Goal: Information Seeking & Learning: Learn about a topic

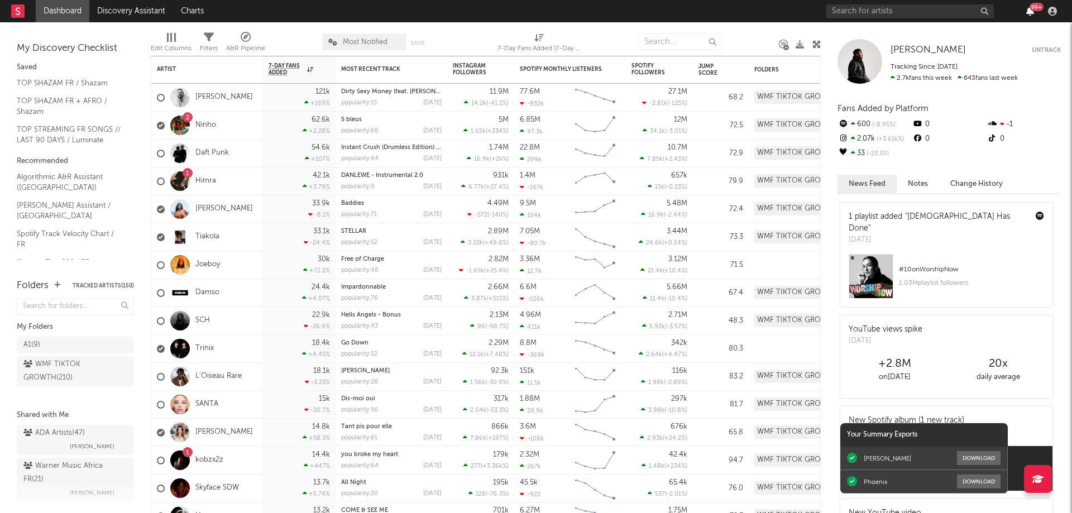
click at [1027, 9] on icon "button" at bounding box center [1030, 11] width 8 height 9
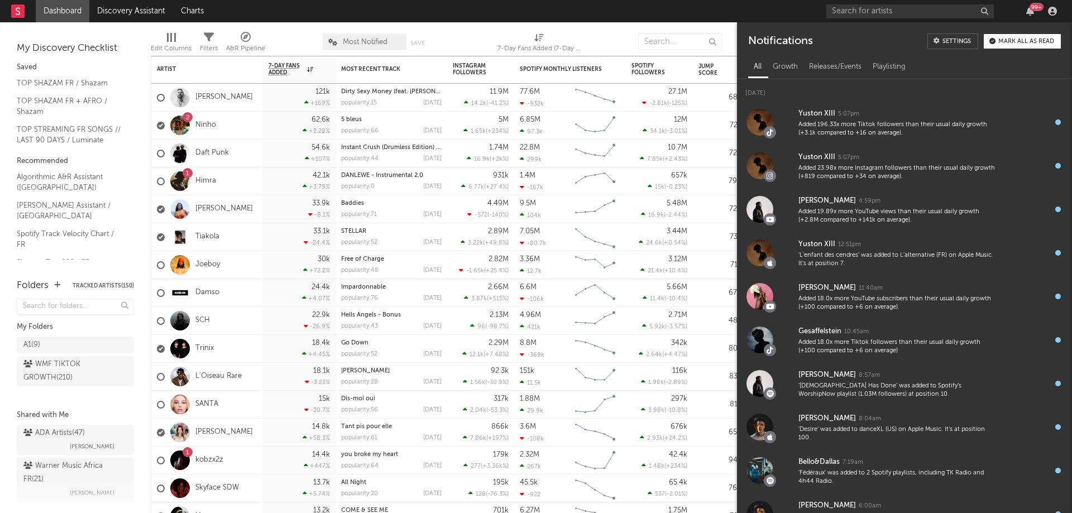
click at [727, 8] on nav "Dashboard Discovery Assistant Charts 99 +" at bounding box center [536, 11] width 1072 height 22
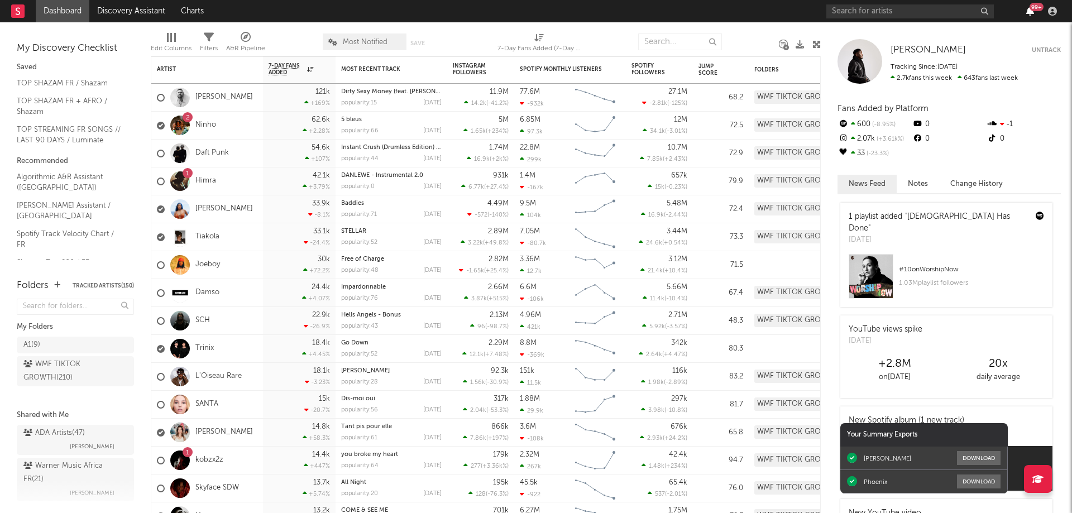
click at [1027, 9] on icon "button" at bounding box center [1030, 11] width 8 height 9
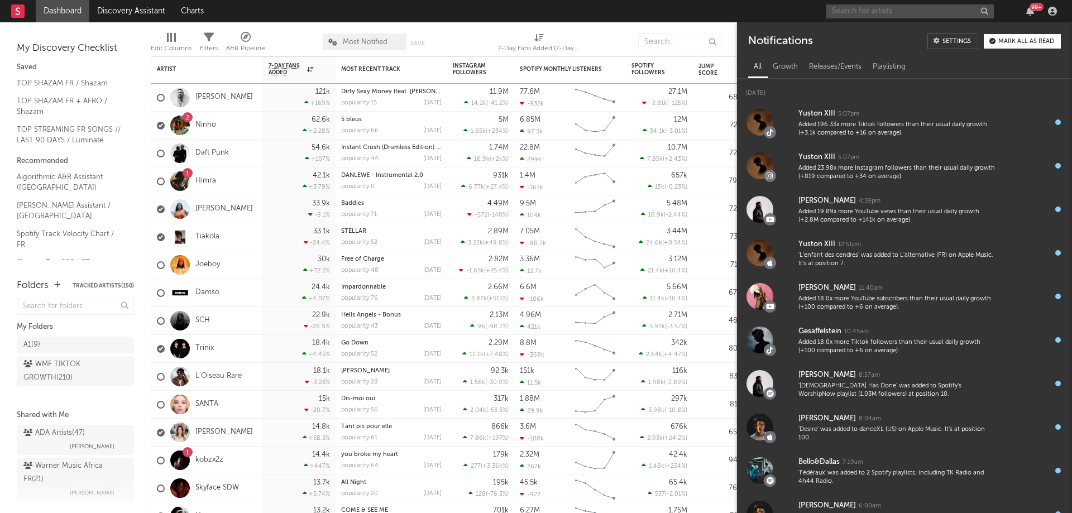
click at [846, 12] on input "text" at bounding box center [909, 11] width 167 height 14
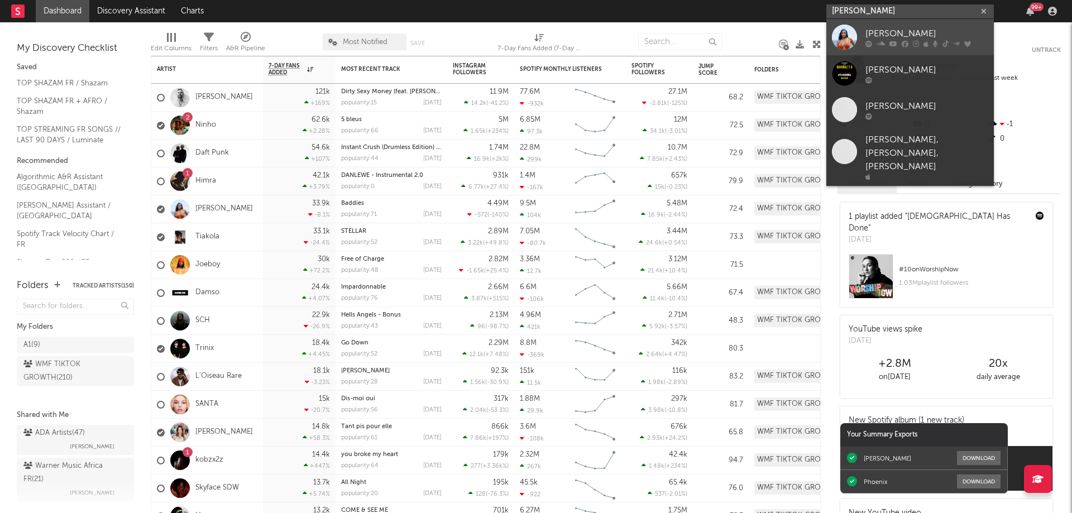
type input "[PERSON_NAME]"
click at [863, 33] on link "[PERSON_NAME]" at bounding box center [909, 37] width 167 height 36
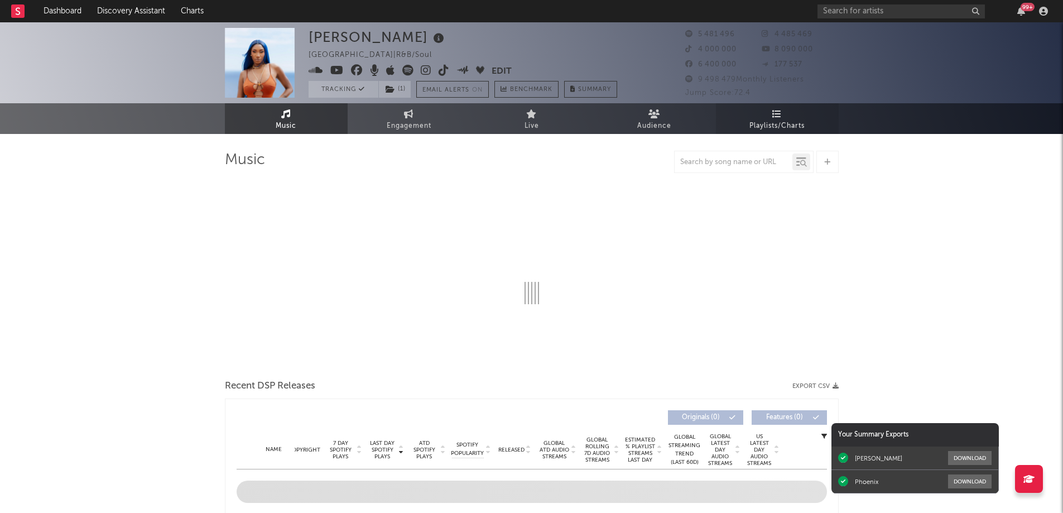
select select "6m"
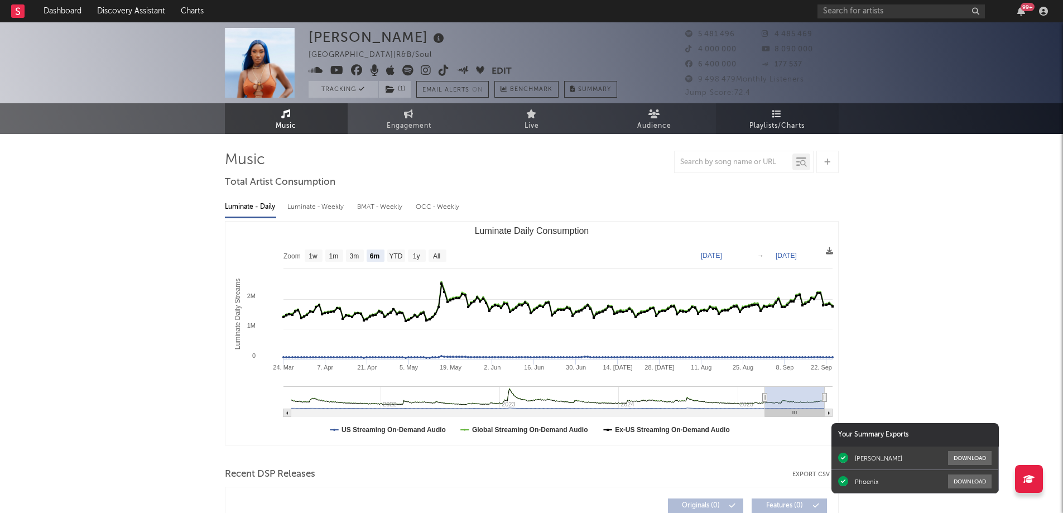
click at [784, 117] on link "Playlists/Charts" at bounding box center [777, 118] width 123 height 31
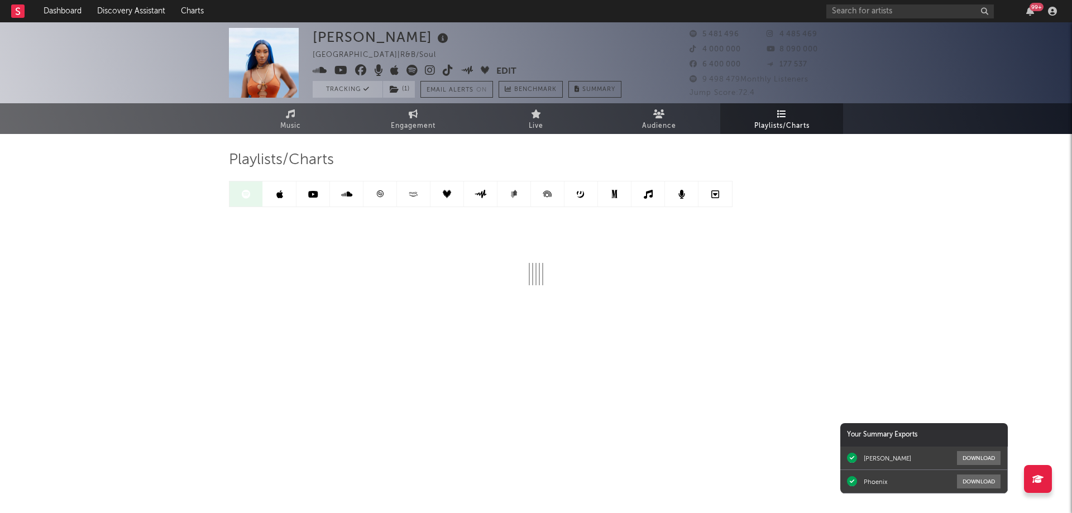
click at [377, 194] on icon at bounding box center [380, 193] width 7 height 7
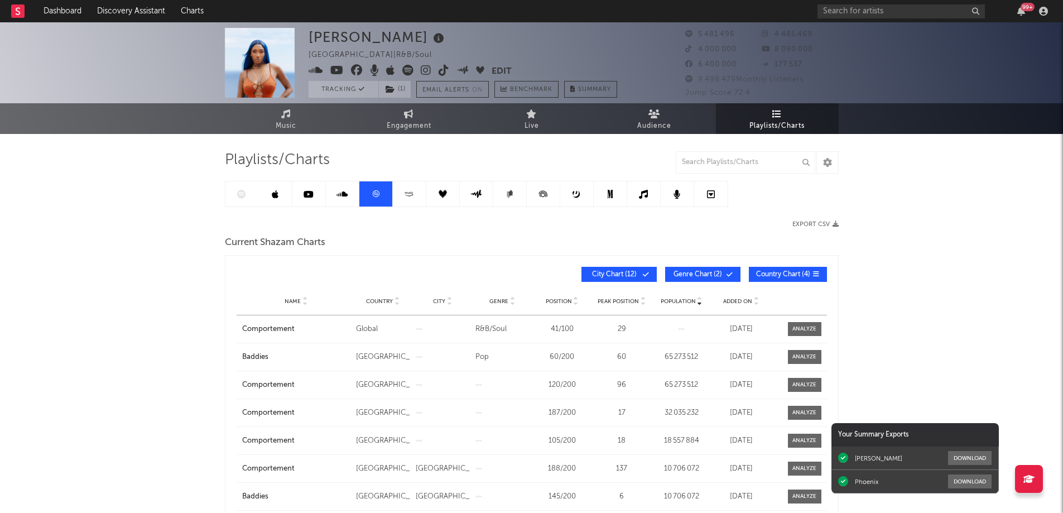
click at [741, 304] on div "Added On" at bounding box center [741, 301] width 54 height 8
click at [250, 195] on link at bounding box center [242, 193] width 33 height 25
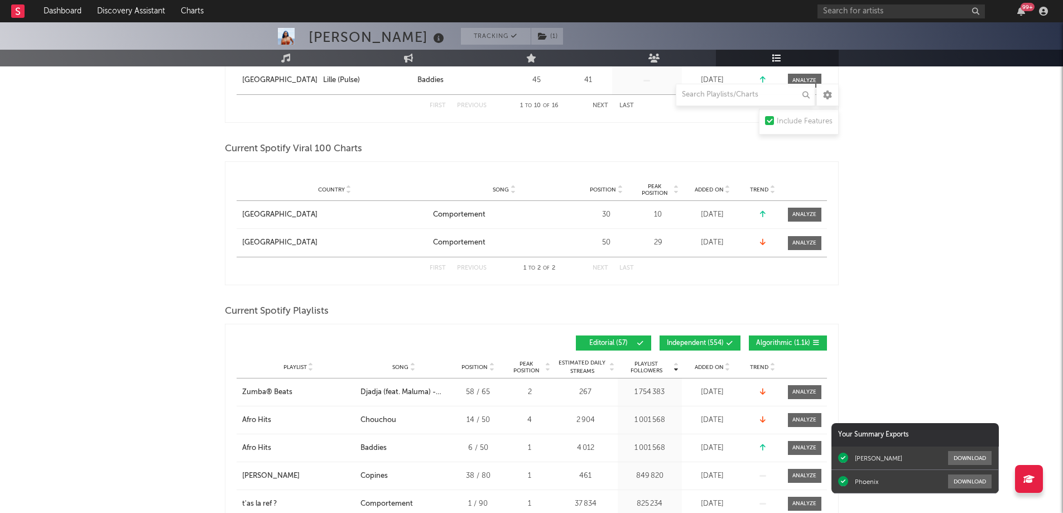
scroll to position [670, 0]
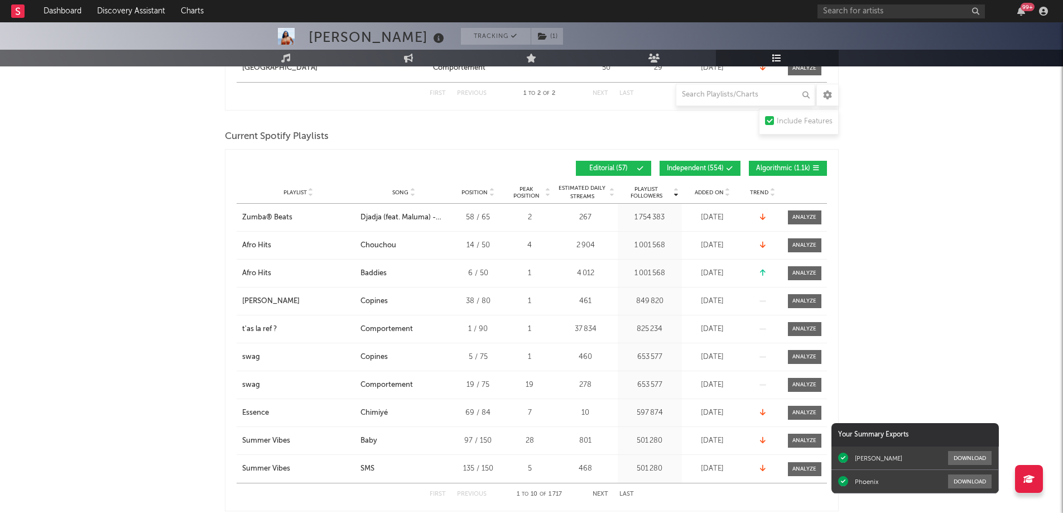
click at [720, 189] on span "Added On" at bounding box center [709, 192] width 29 height 7
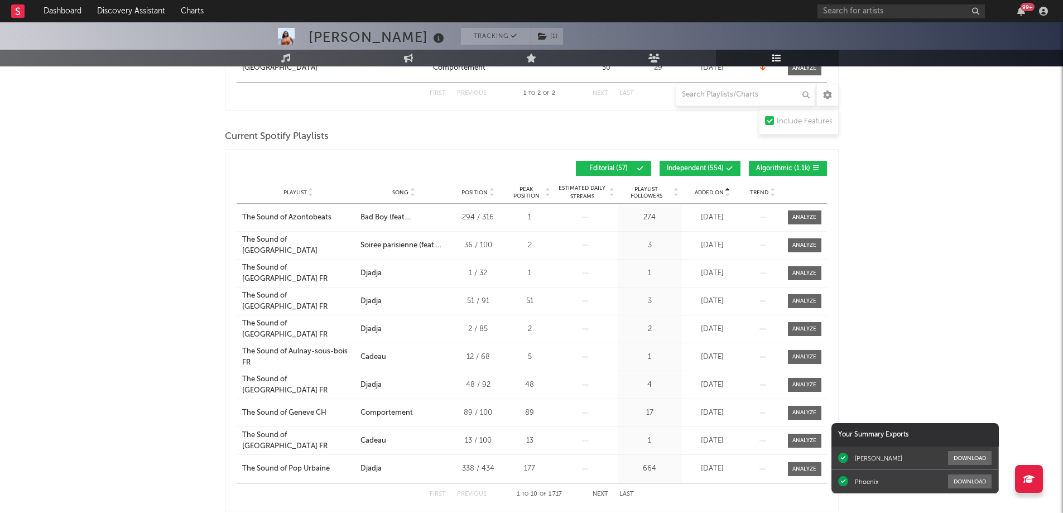
click at [720, 189] on span "Added On" at bounding box center [709, 192] width 29 height 7
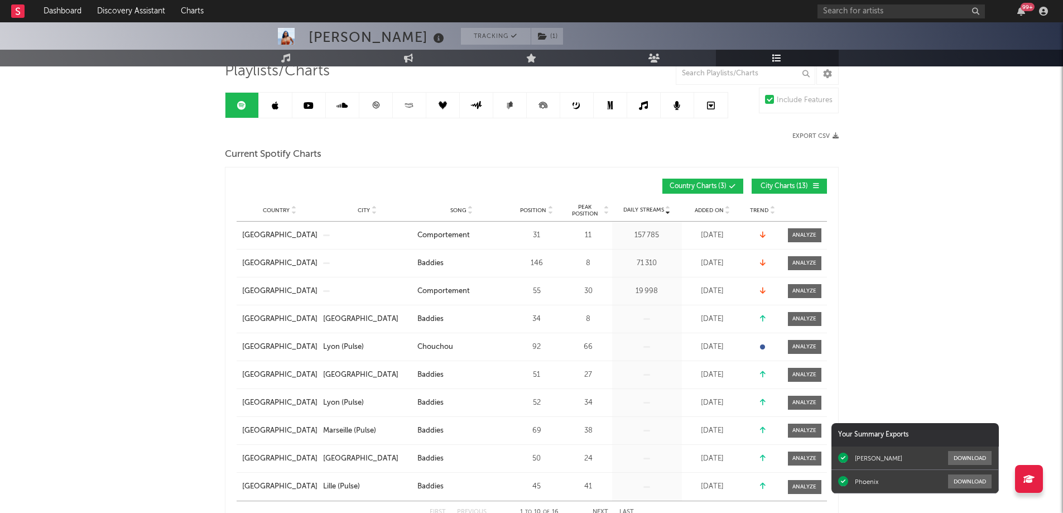
scroll to position [0, 0]
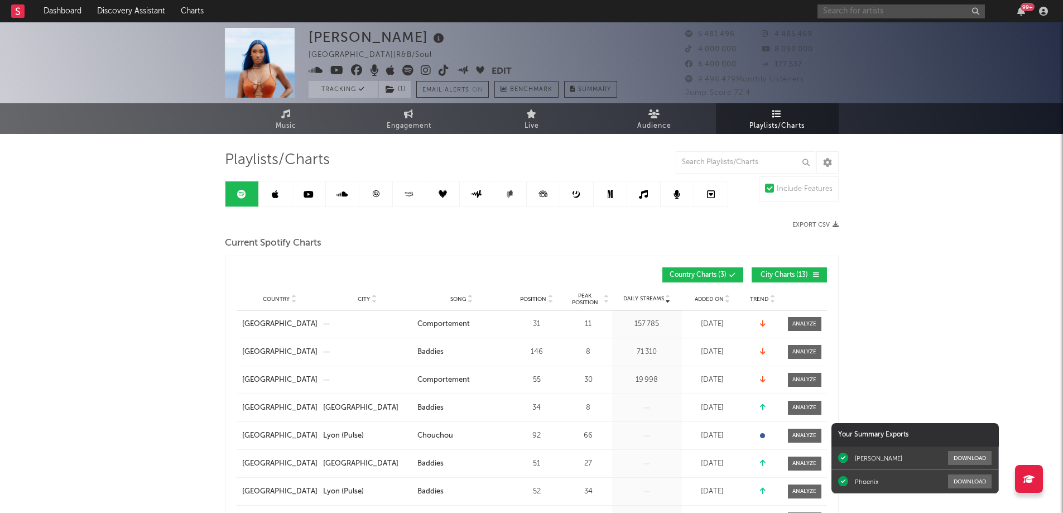
click at [867, 13] on input "text" at bounding box center [901, 11] width 167 height 14
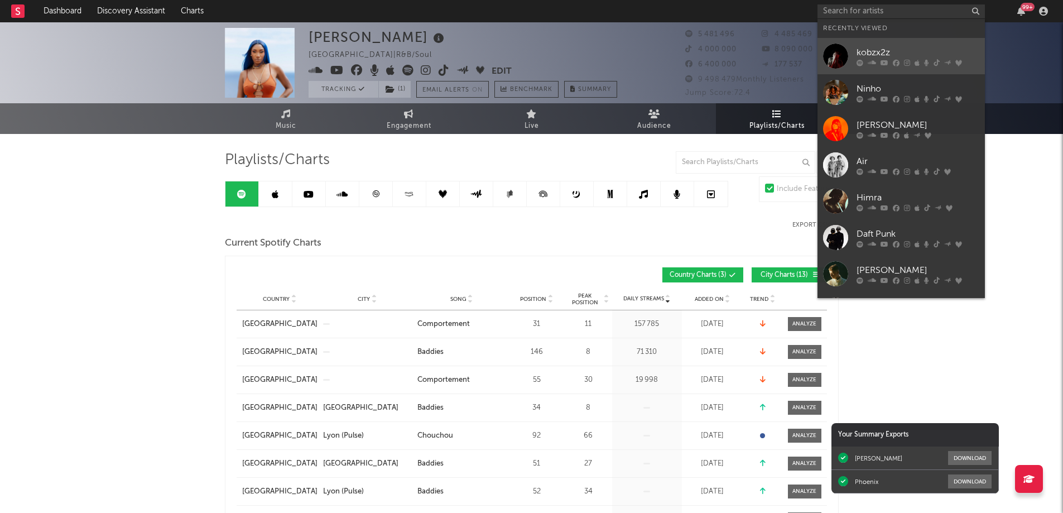
click at [889, 54] on div "kobzx2z" at bounding box center [918, 52] width 123 height 13
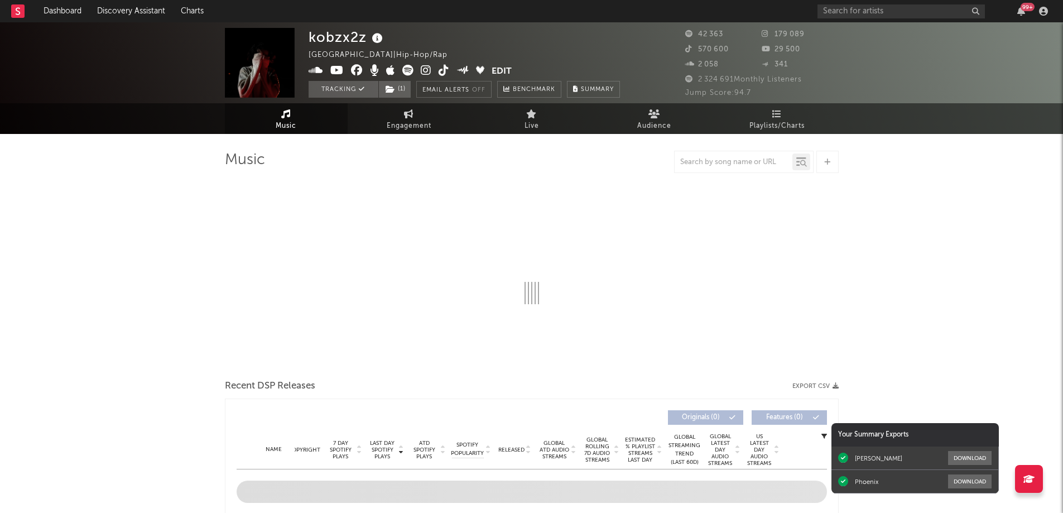
select select "6m"
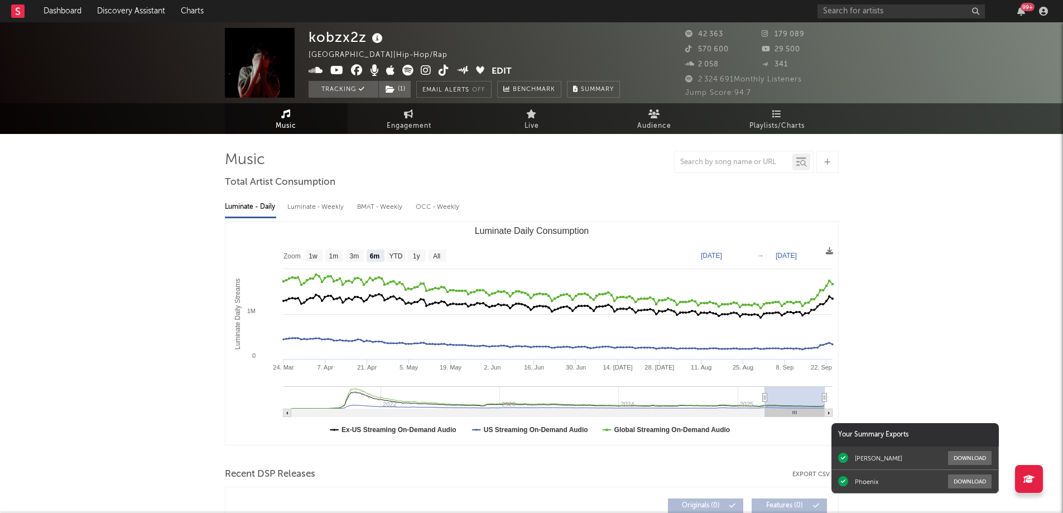
select select "6m"
click at [783, 123] on span "Playlists/Charts" at bounding box center [777, 125] width 55 height 13
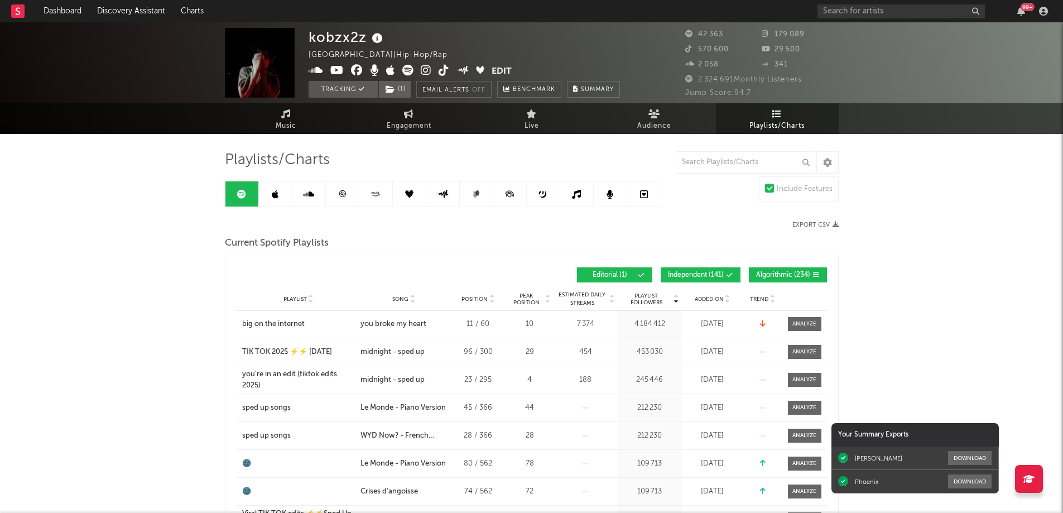
click at [348, 196] on link at bounding box center [342, 193] width 33 height 25
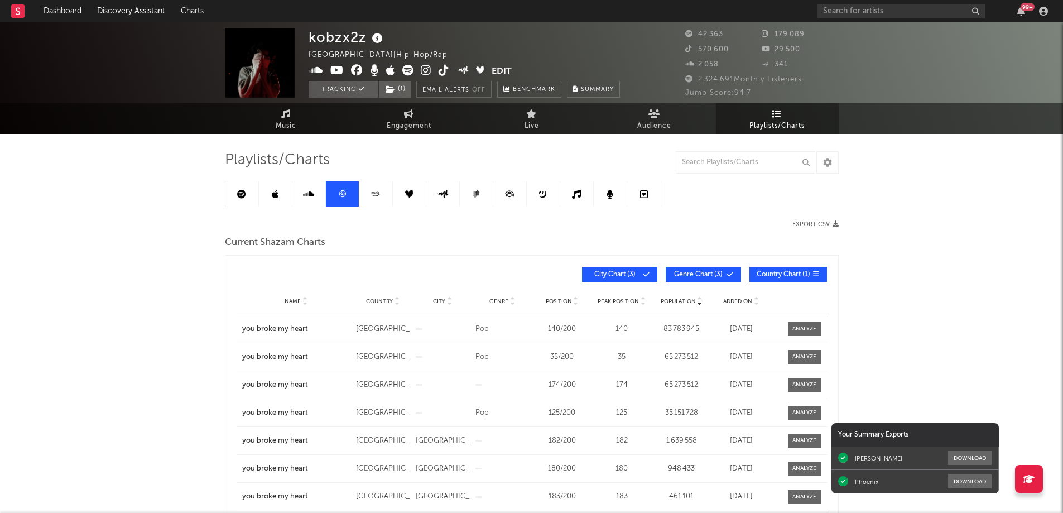
click at [728, 300] on span "Added On" at bounding box center [737, 301] width 29 height 7
click at [240, 196] on icon at bounding box center [241, 194] width 9 height 9
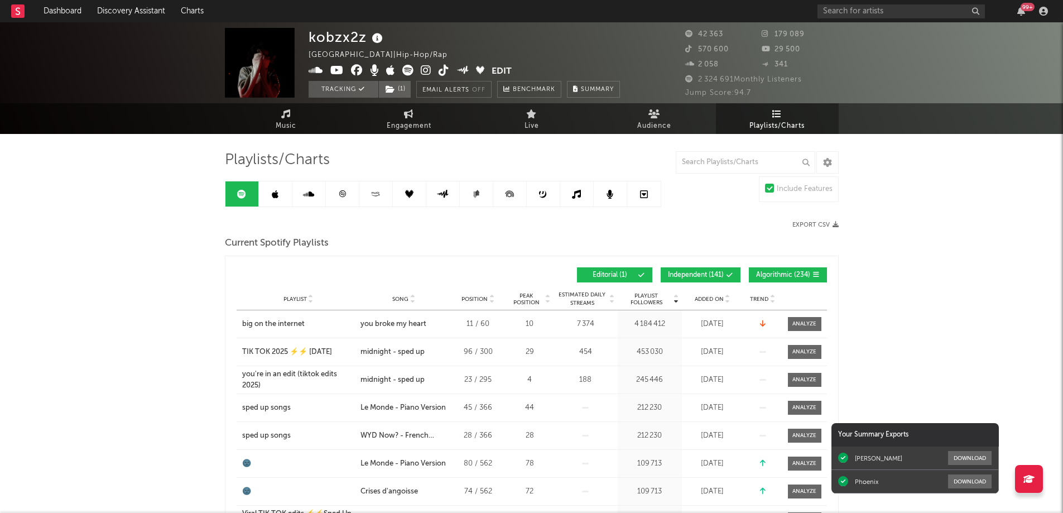
click at [715, 298] on span "Added On" at bounding box center [709, 299] width 29 height 7
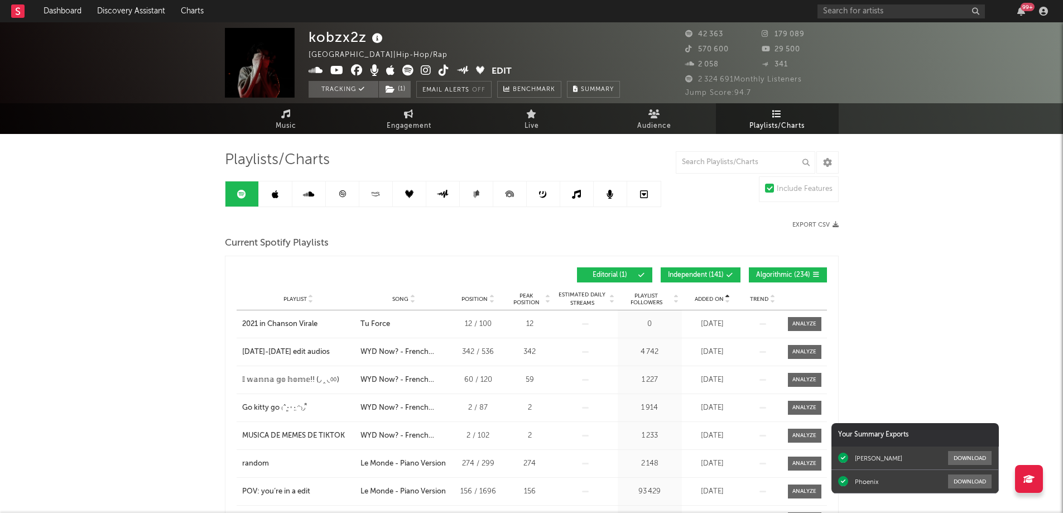
click at [715, 298] on span "Added On" at bounding box center [709, 299] width 29 height 7
